Goal: Information Seeking & Learning: Learn about a topic

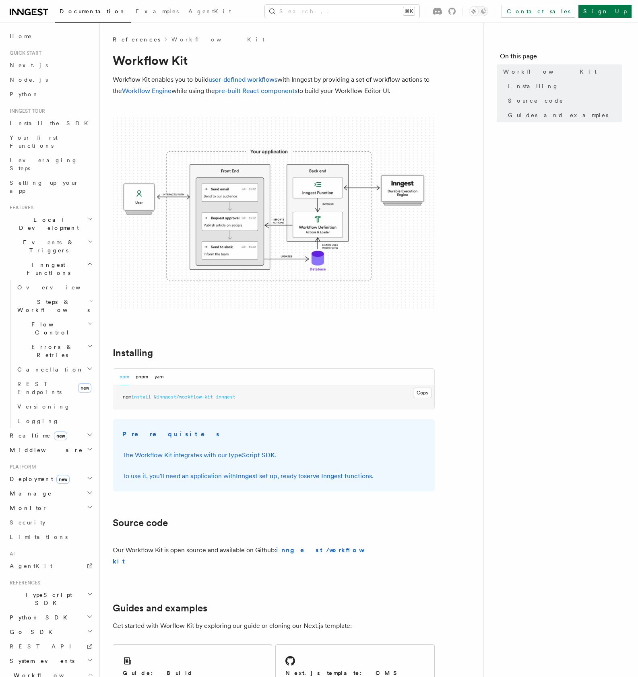
scroll to position [5, 0]
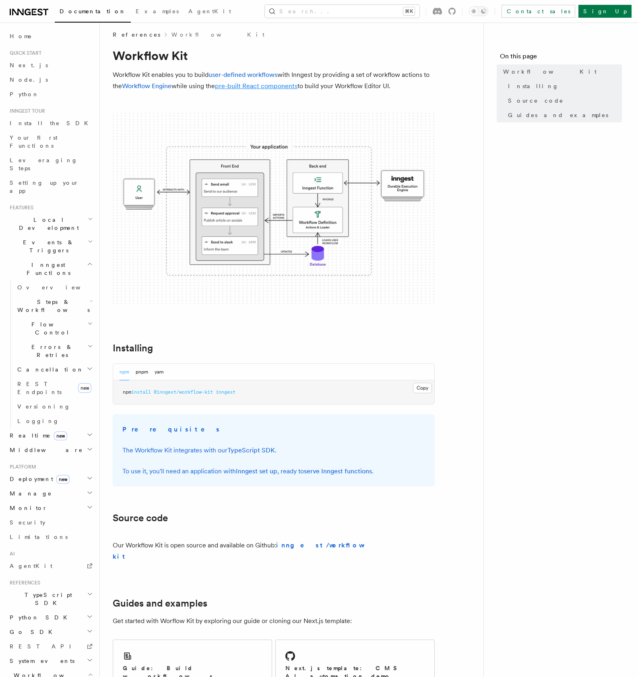
click at [272, 84] on link "pre-built React components" at bounding box center [256, 86] width 83 height 8
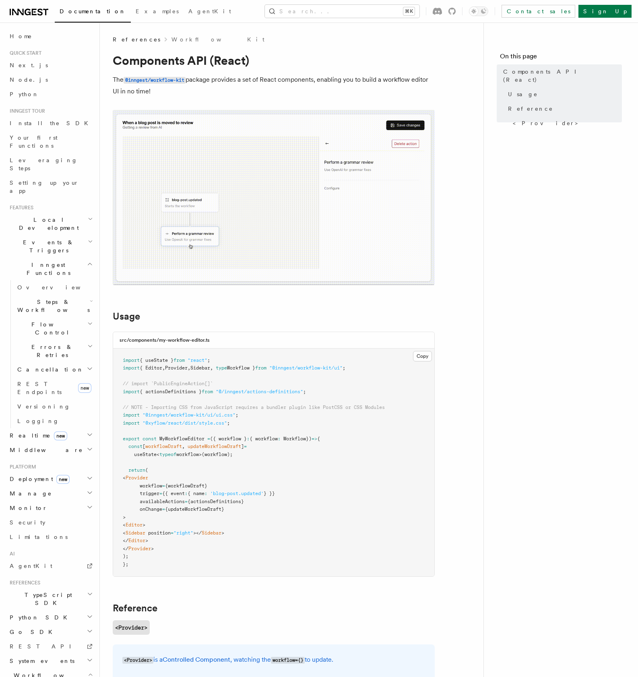
click at [37, 8] on icon at bounding box center [29, 12] width 39 height 10
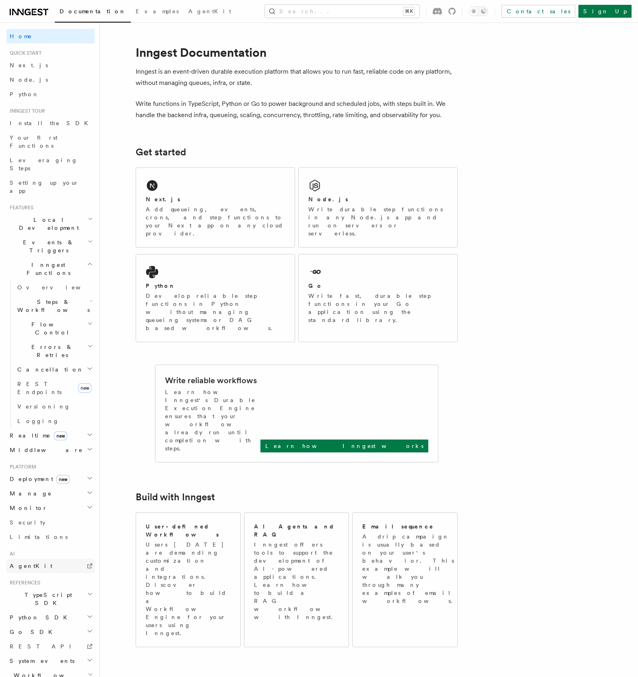
click at [31, 562] on span "AgentKit" at bounding box center [31, 566] width 43 height 8
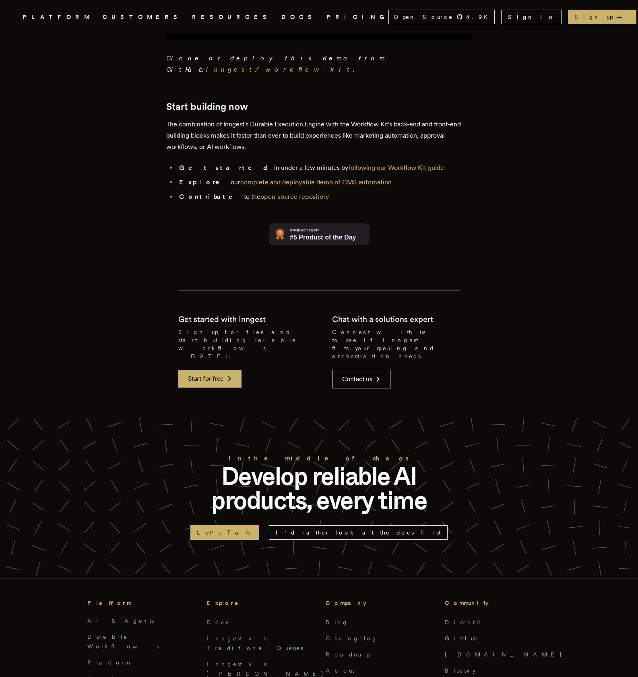
scroll to position [1640, 0]
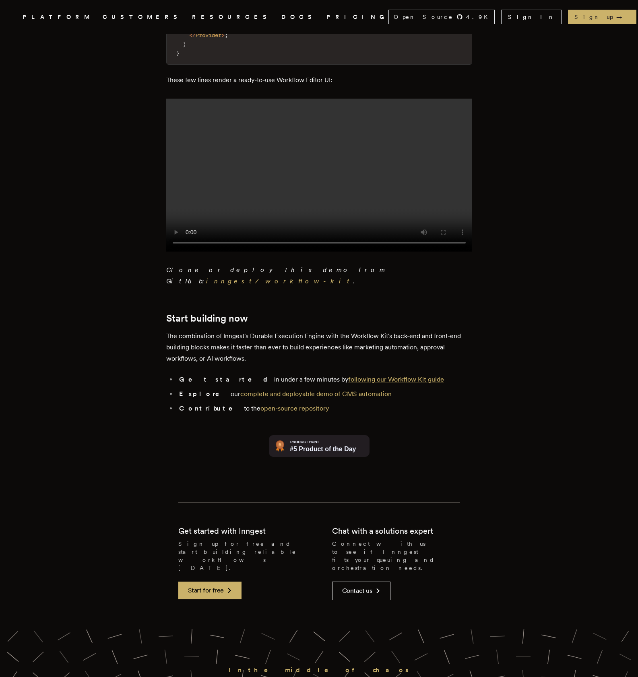
click at [348, 376] on link "following our Workflow Kit guide" at bounding box center [396, 380] width 96 height 8
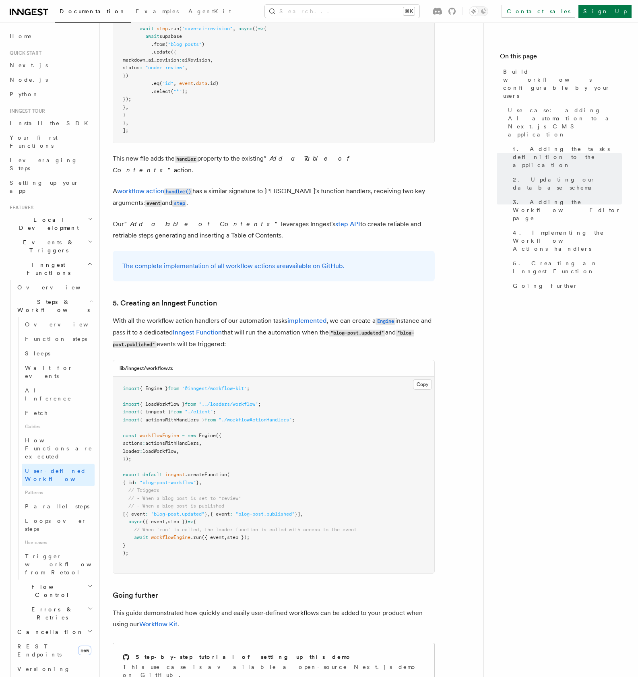
scroll to position [3287, 0]
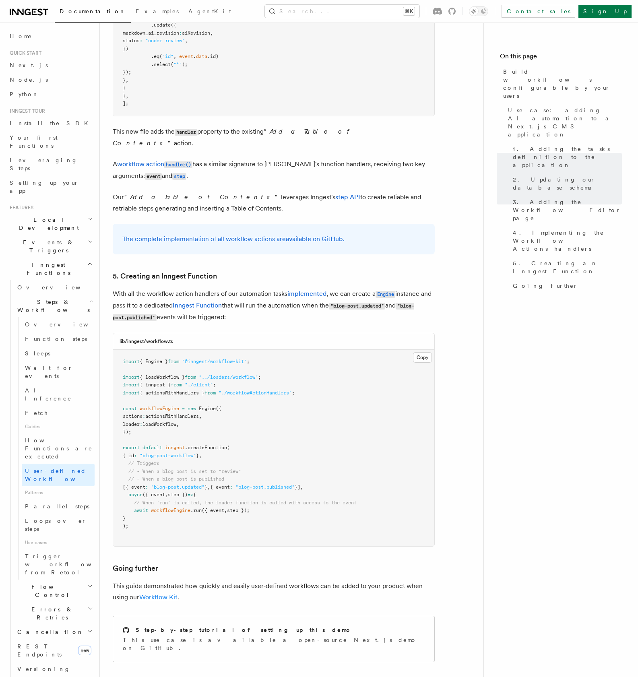
click at [166, 593] on link "Workflow Kit" at bounding box center [158, 597] width 38 height 8
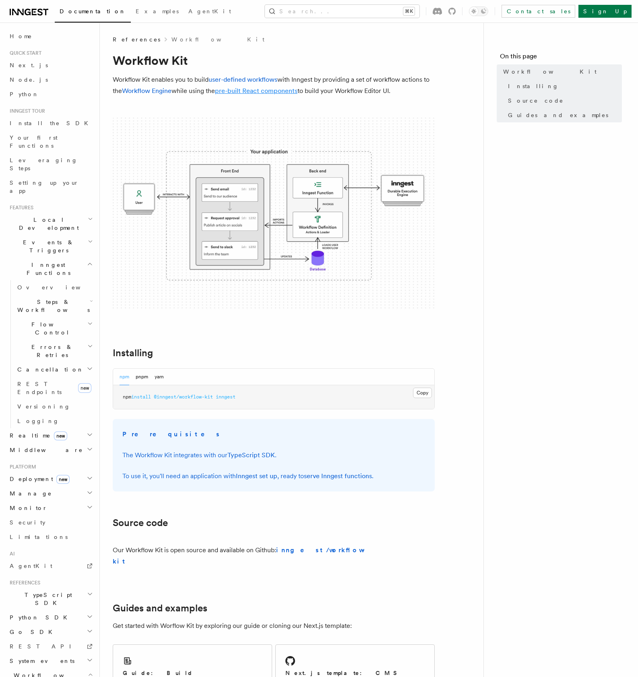
click at [263, 90] on link "pre-built React components" at bounding box center [256, 91] width 83 height 8
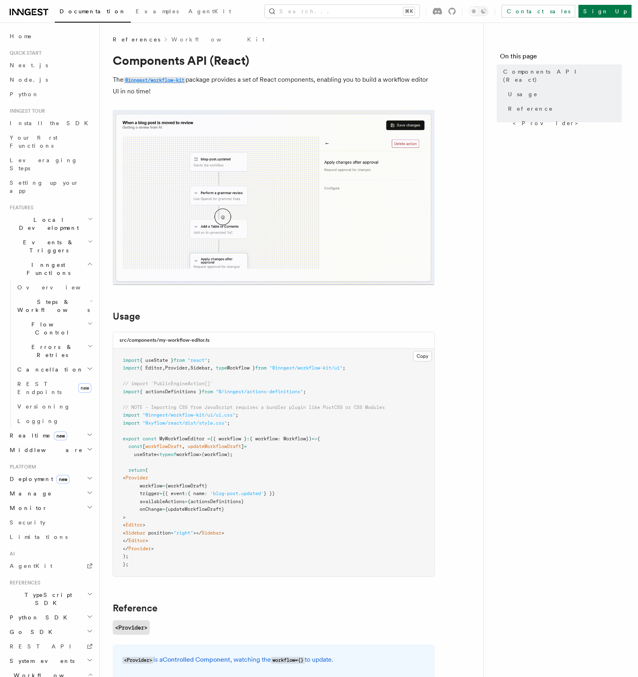
click at [171, 80] on code "@inngest/workflow-kit" at bounding box center [155, 80] width 62 height 7
